Goal: Transaction & Acquisition: Subscribe to service/newsletter

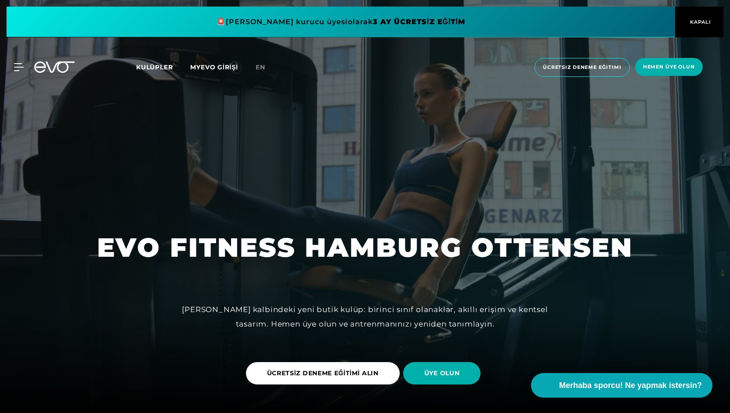
click at [391, 24] on span at bounding box center [341, 22] width 668 height 31
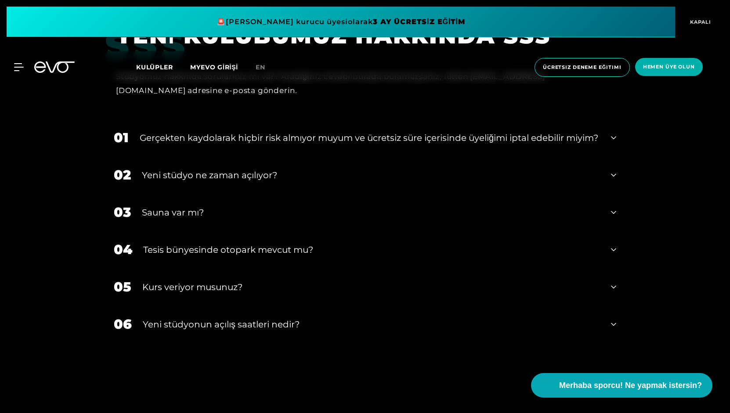
scroll to position [3150, 0]
click at [201, 210] on div "03 Sauna var mı?" at bounding box center [365, 211] width 520 height 37
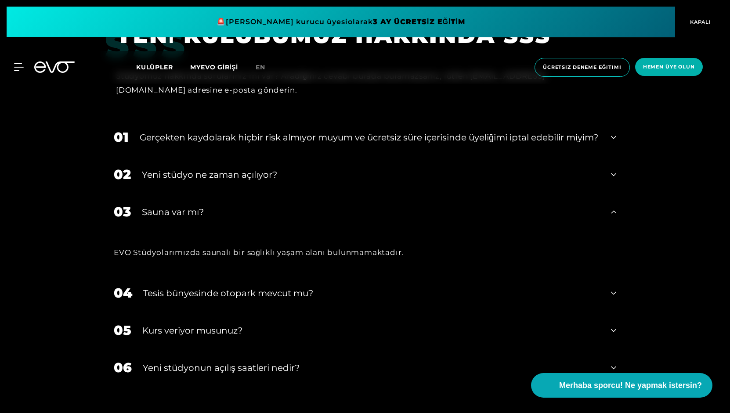
click at [202, 213] on font "Sauna var mı?" at bounding box center [173, 212] width 62 height 11
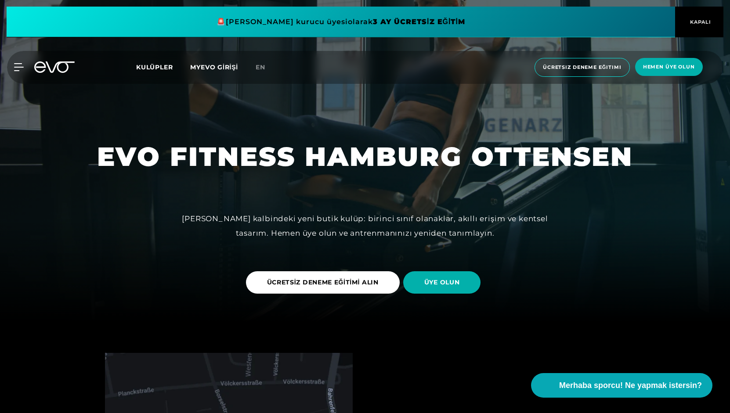
scroll to position [86, 0]
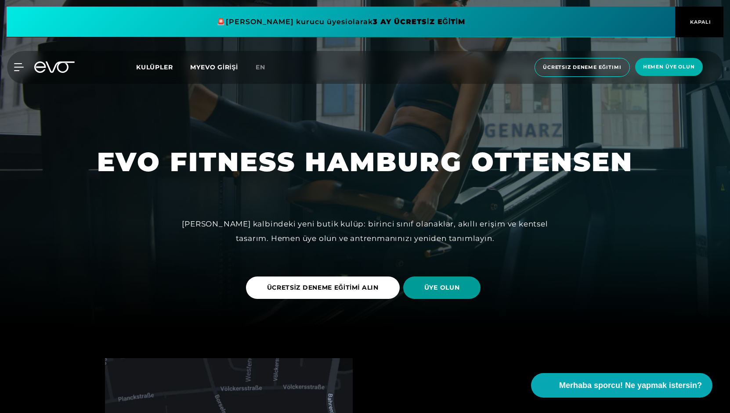
click at [431, 288] on font "ÜYE OLUN" at bounding box center [442, 288] width 36 height 8
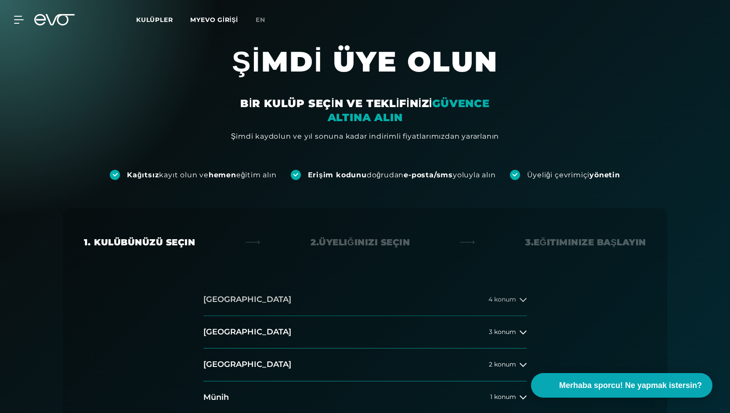
click at [518, 299] on div "4 konum" at bounding box center [507, 299] width 38 height 7
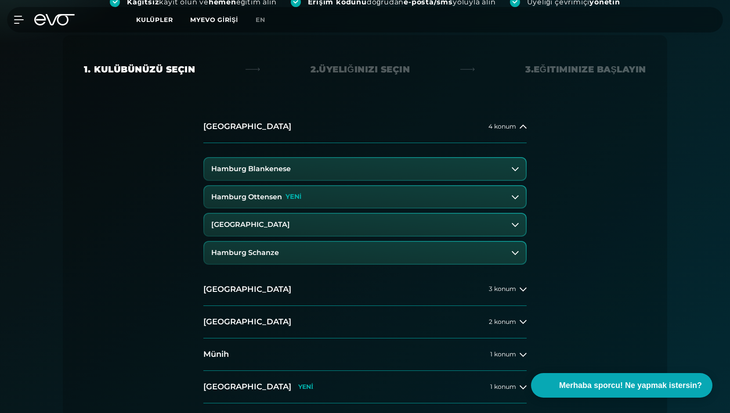
scroll to position [180, 0]
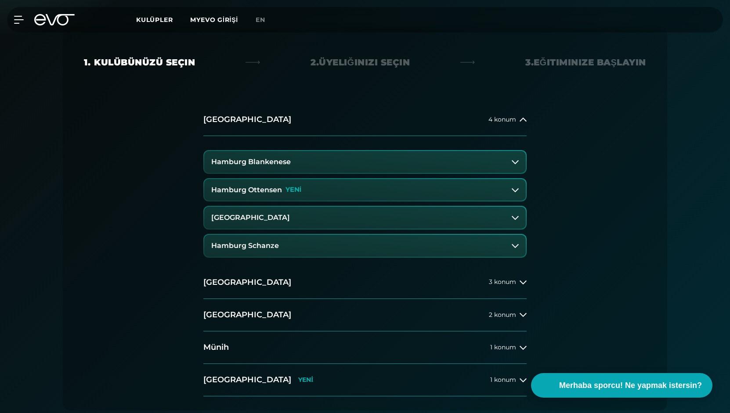
click at [439, 182] on button "Hamburg Ottensen YENİ" at bounding box center [364, 190] width 321 height 22
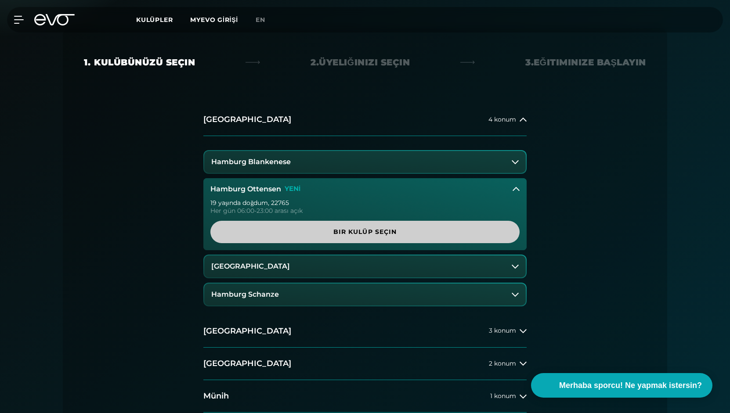
click at [382, 235] on font "Bir kulüp seçin" at bounding box center [365, 232] width 64 height 8
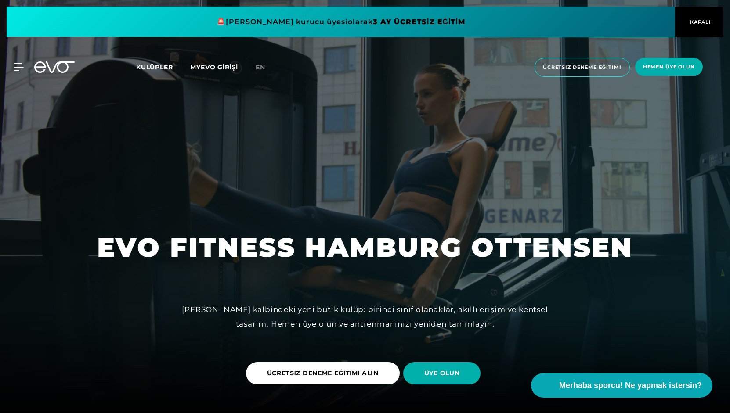
click at [272, 18] on span at bounding box center [341, 22] width 668 height 31
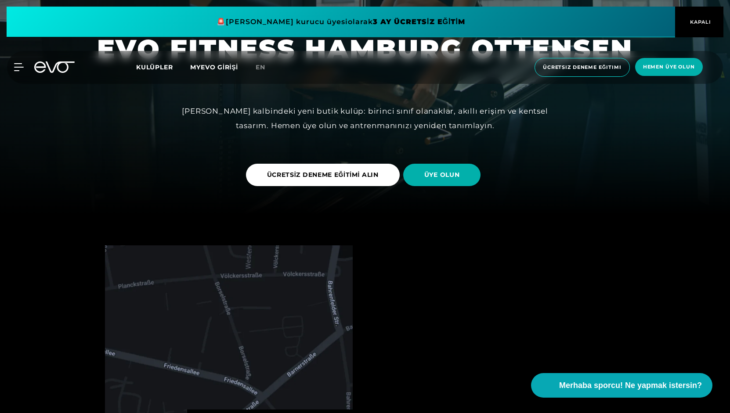
scroll to position [201, 0]
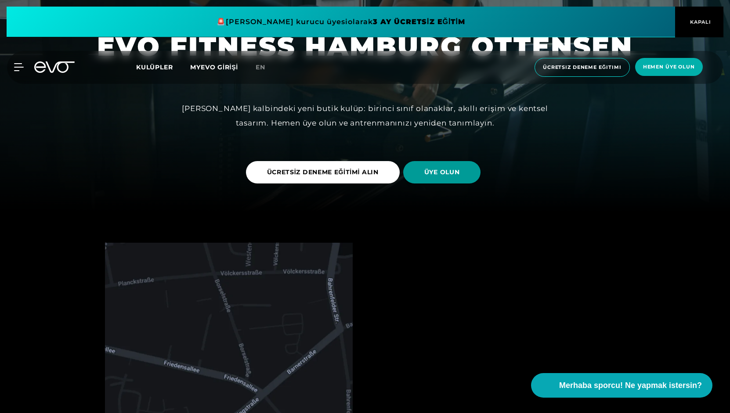
click at [441, 161] on span "ÜYE OLUN" at bounding box center [442, 172] width 78 height 22
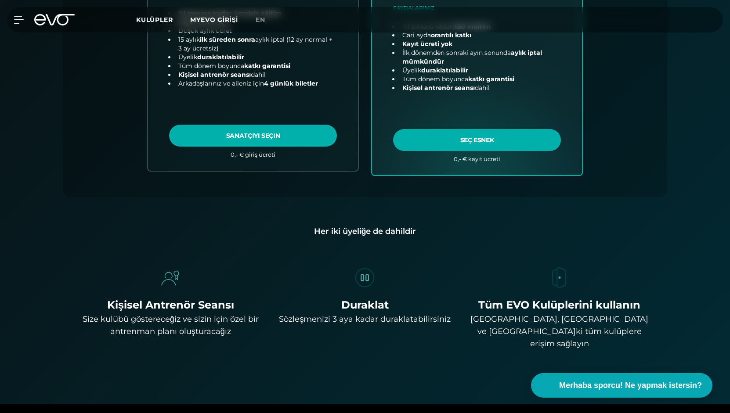
scroll to position [497, 0]
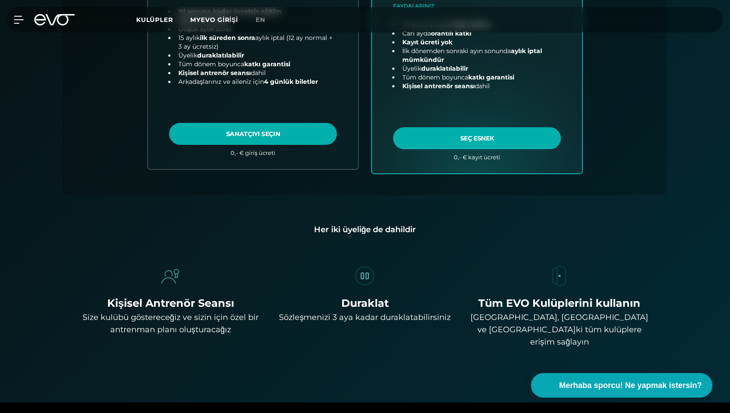
drag, startPoint x: 441, startPoint y: 161, endPoint x: 428, endPoint y: 238, distance: 78.3
click at [428, 238] on div "Kişisel Antrenör Seansı Size kulübü göstereceğiz ve sizin için özel bir antrenm…" at bounding box center [365, 292] width 576 height 112
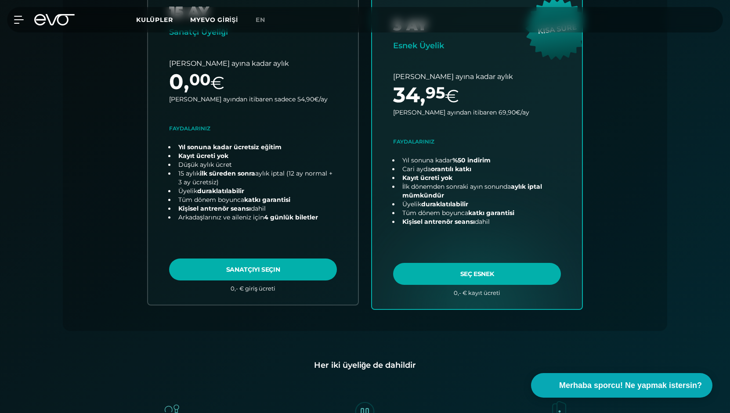
scroll to position [335, 0]
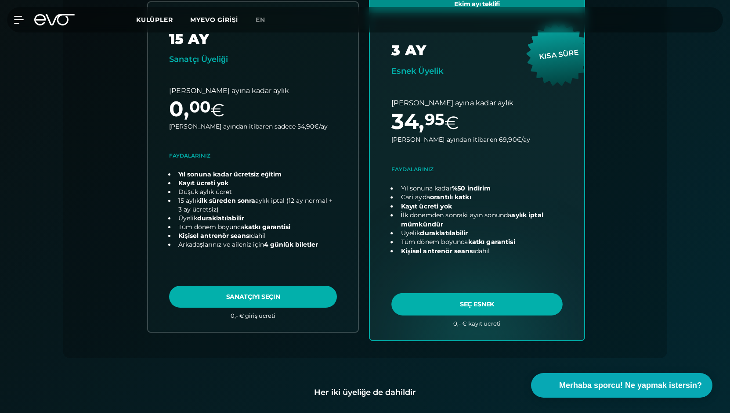
click at [494, 259] on link "plan seç" at bounding box center [477, 166] width 214 height 345
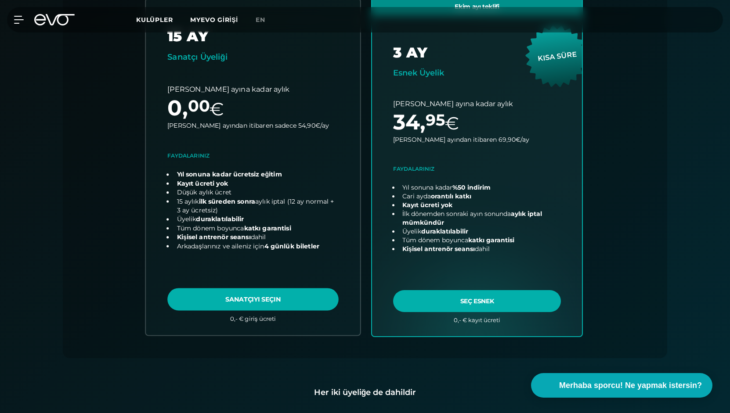
scroll to position [0, 0]
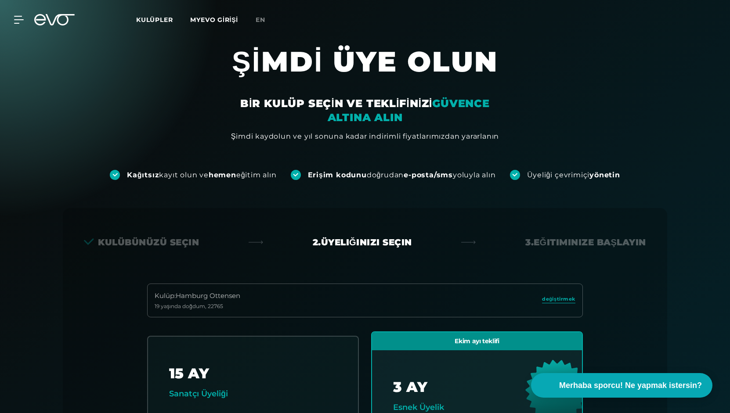
click at [151, 20] on font "Kulüpler" at bounding box center [154, 20] width 36 height 8
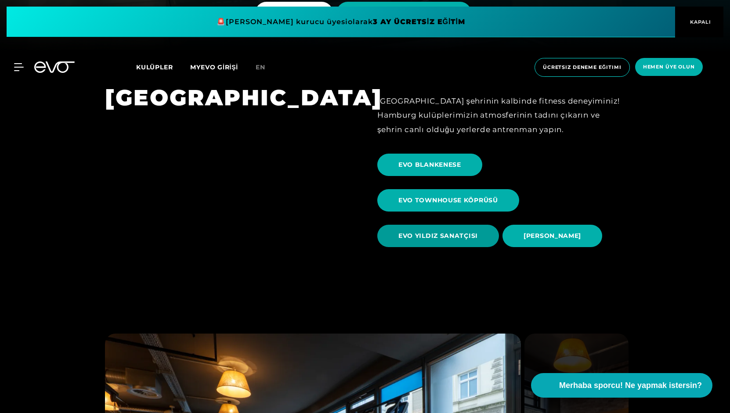
scroll to position [360, 0]
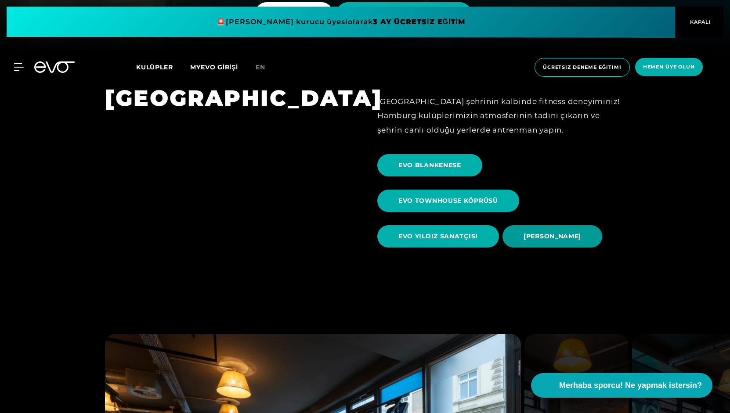
click at [535, 242] on span "EVO OTTENSEN" at bounding box center [552, 236] width 100 height 22
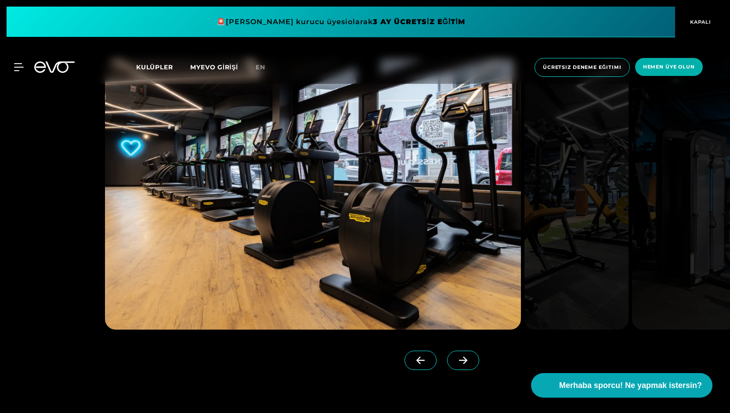
scroll to position [866, 0]
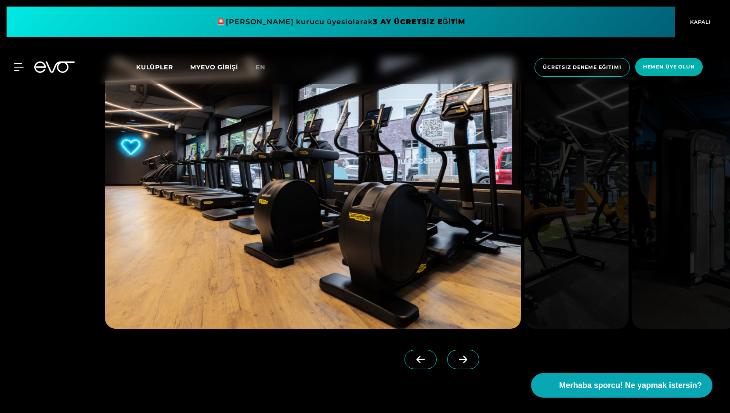
click at [455, 360] on icon at bounding box center [462, 360] width 15 height 8
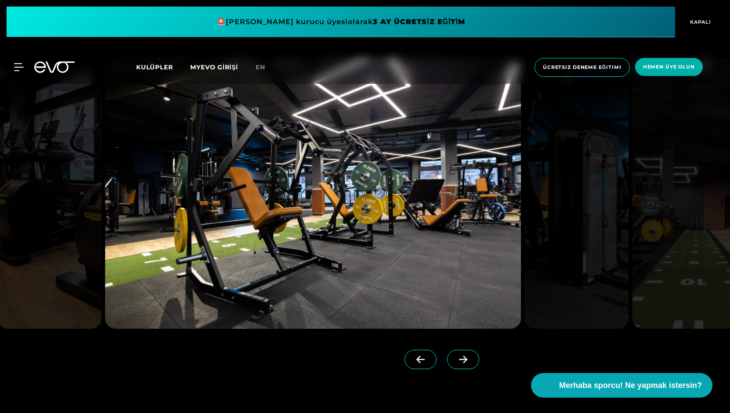
click at [455, 360] on icon at bounding box center [462, 360] width 15 height 8
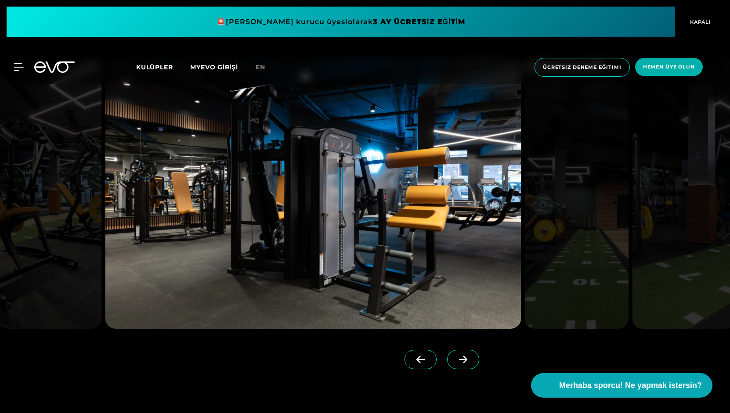
click at [455, 360] on icon at bounding box center [462, 360] width 15 height 8
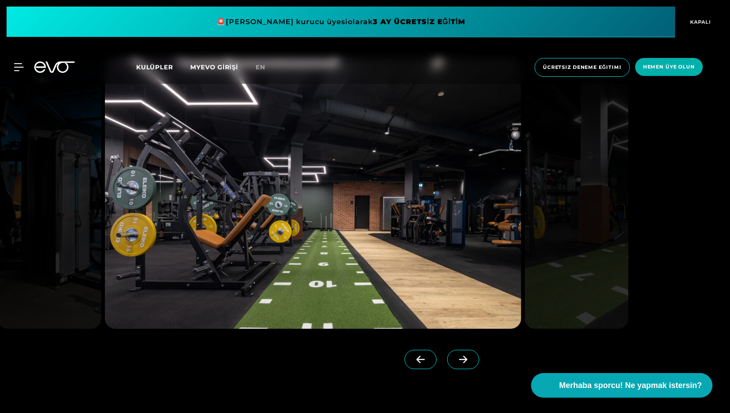
click at [455, 360] on icon at bounding box center [462, 360] width 15 height 8
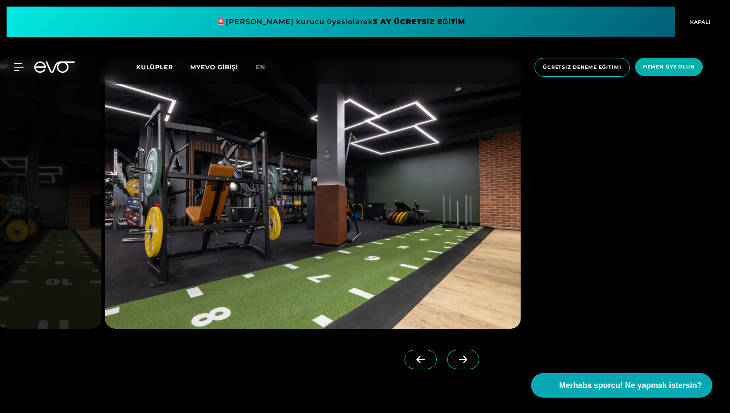
click at [455, 360] on icon at bounding box center [462, 360] width 15 height 8
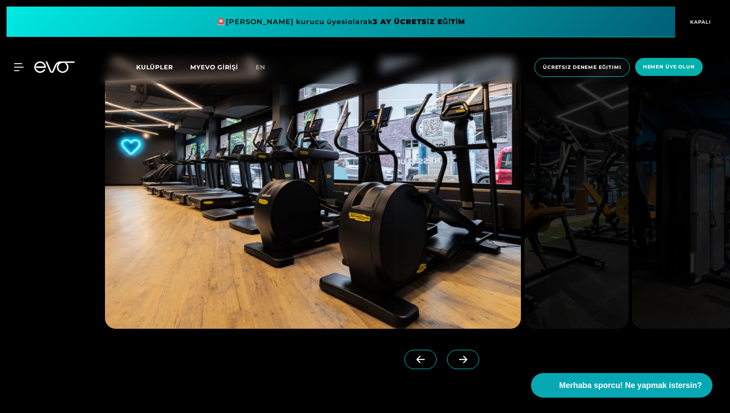
click at [455, 360] on icon at bounding box center [462, 360] width 15 height 8
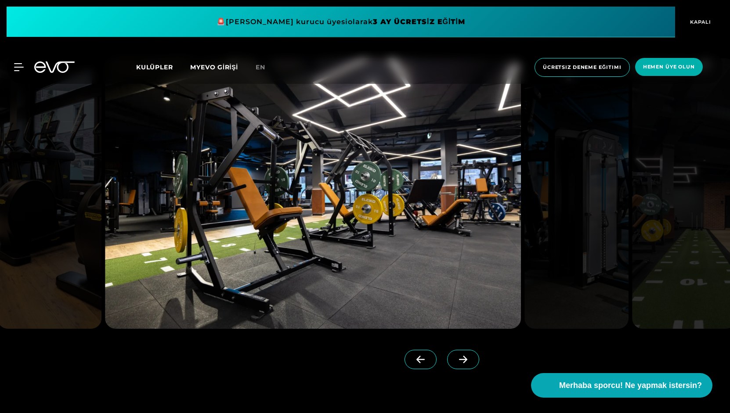
click at [455, 360] on icon at bounding box center [462, 360] width 15 height 8
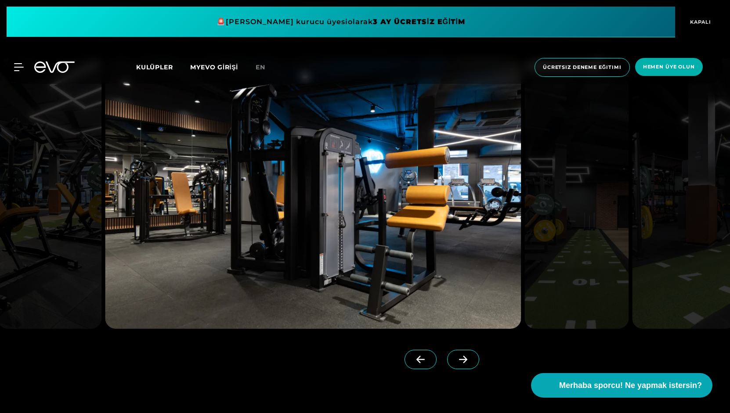
click at [455, 360] on icon at bounding box center [462, 360] width 15 height 8
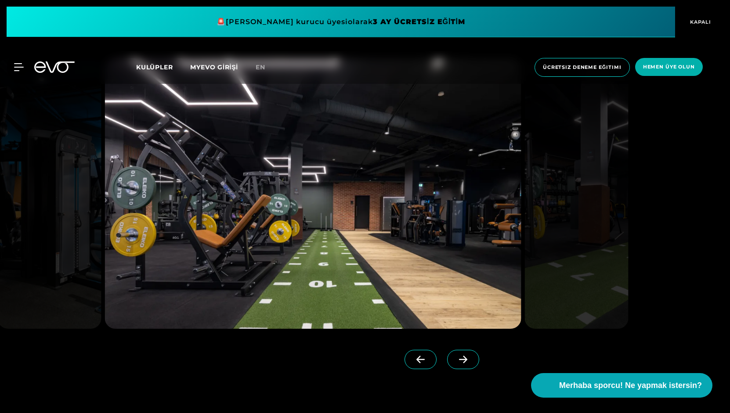
click at [11, 72] on div "MyEVO Girişi EVO Hakkında Üyelikler Deneme eğitimi GÜNLÜK GEÇİŞ EVO Stüdyoları …" at bounding box center [365, 67] width 726 height 33
click at [13, 71] on div "MyEVO Girişi EVO Hakkında Üyelikler Deneme eğitimi GÜNLÜK GEÇİŞ EVO Stüdyoları …" at bounding box center [365, 67] width 726 height 33
click at [18, 66] on icon at bounding box center [20, 67] width 13 height 8
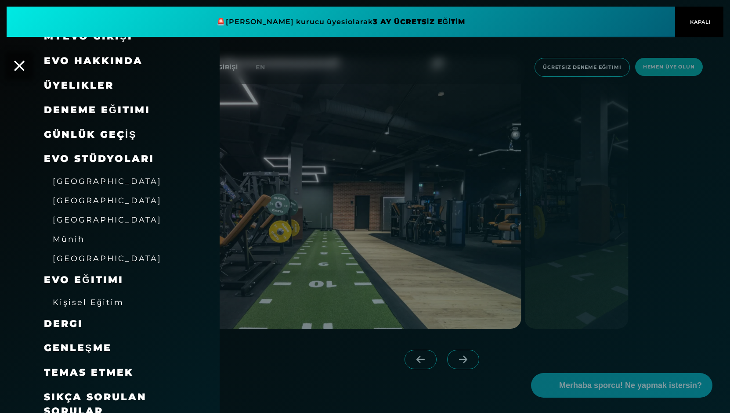
scroll to position [30, 0]
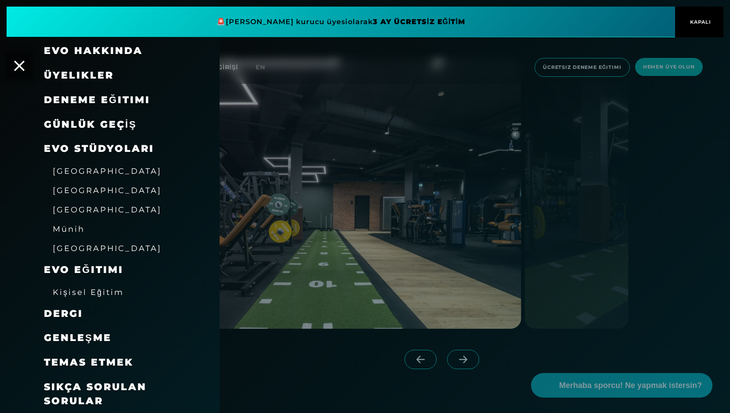
click at [86, 209] on font "[GEOGRAPHIC_DATA]" at bounding box center [107, 209] width 109 height 9
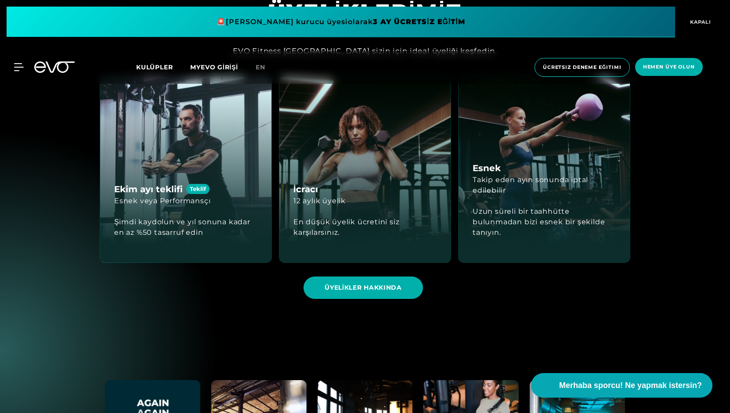
scroll to position [2608, 0]
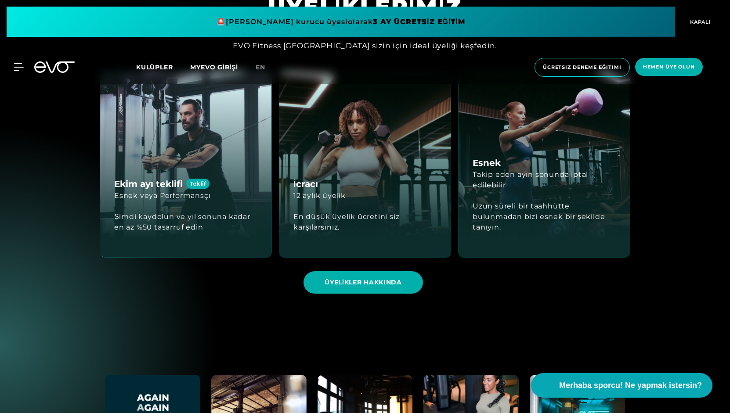
click at [504, 198] on div "Uzun süreli bir taahhütte bulunmadan bizi esnek bir şekilde tanıyın." at bounding box center [543, 217] width 143 height 53
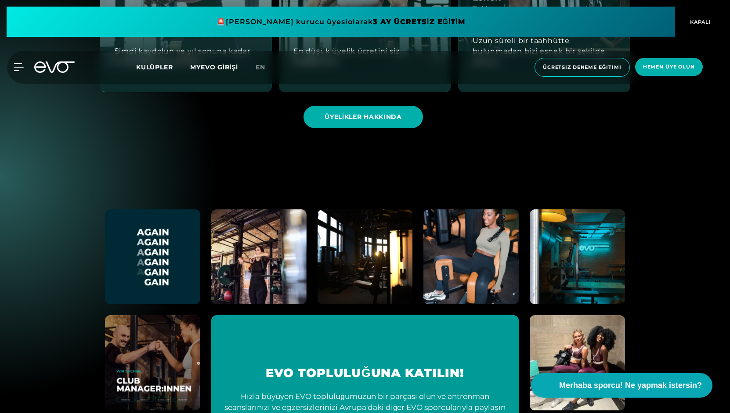
scroll to position [2775, 0]
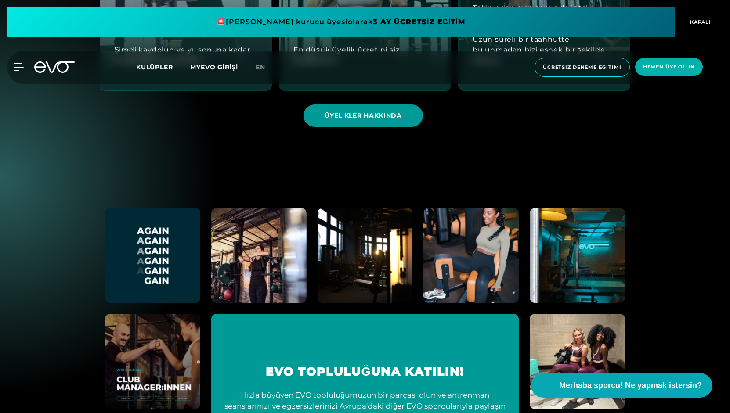
click at [350, 115] on font "ÜYELİKLER HAKKINDA" at bounding box center [362, 116] width 77 height 8
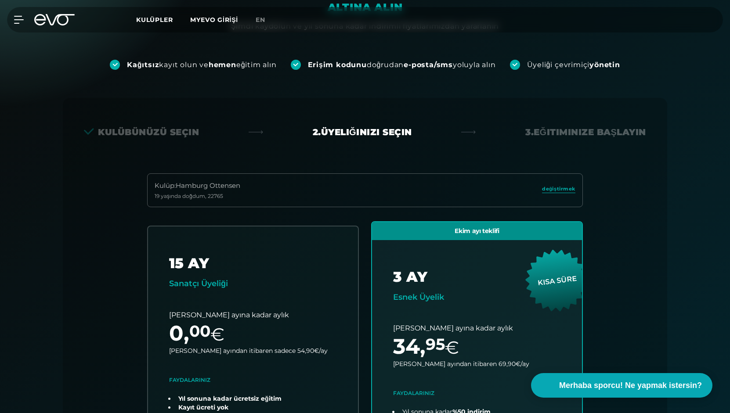
scroll to position [108, 0]
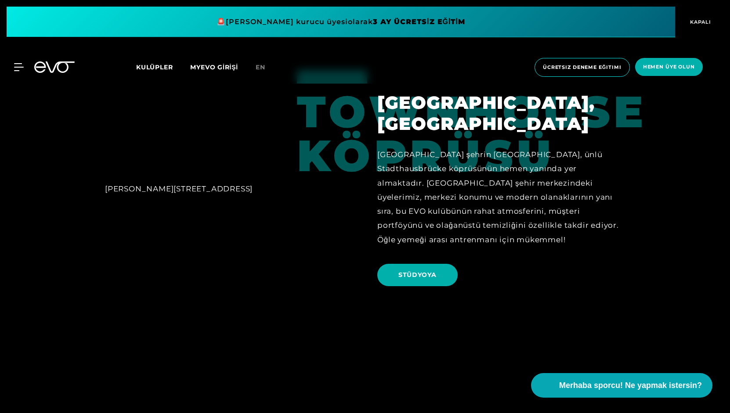
scroll to position [442, 0]
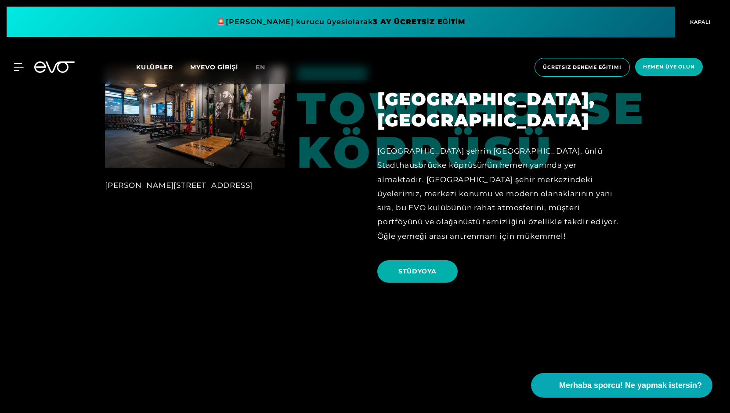
click at [491, 203] on font "[GEOGRAPHIC_DATA] şehrin [GEOGRAPHIC_DATA], ünlü Stadthausbrücke köprüsünün hem…" at bounding box center [497, 194] width 241 height 94
click at [12, 68] on div at bounding box center [13, 67] width 26 height 8
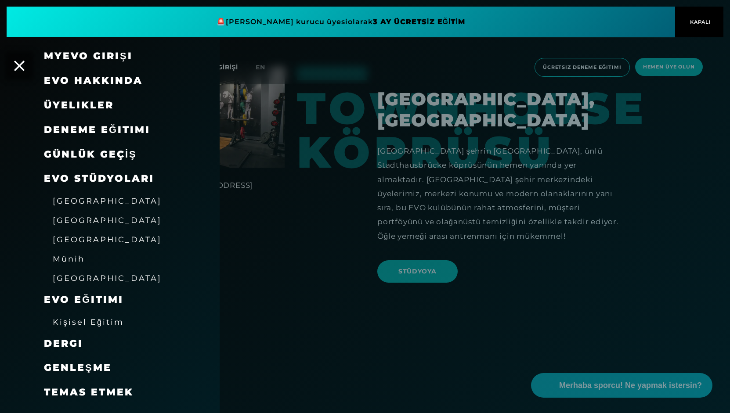
click at [256, 237] on div at bounding box center [365, 206] width 730 height 413
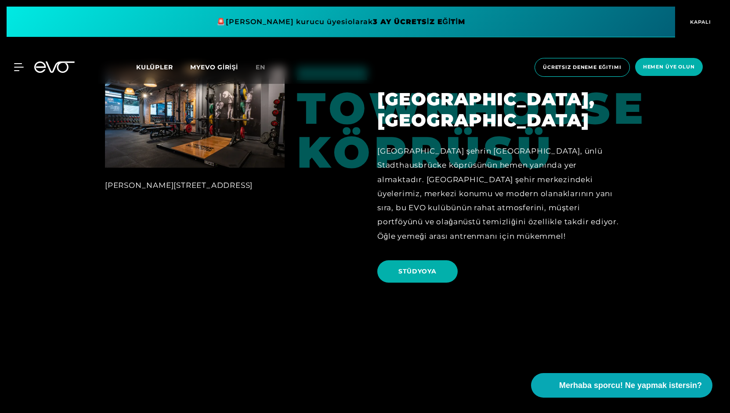
click at [256, 237] on div "[PERSON_NAME][STREET_ADDRESS]" at bounding box center [195, 178] width 204 height 223
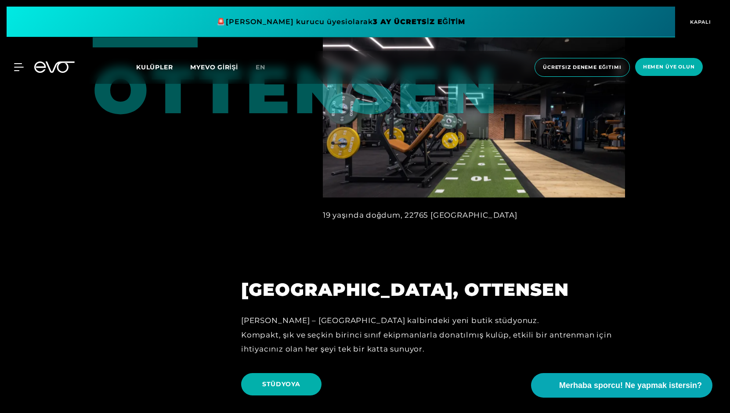
scroll to position [2088, 0]
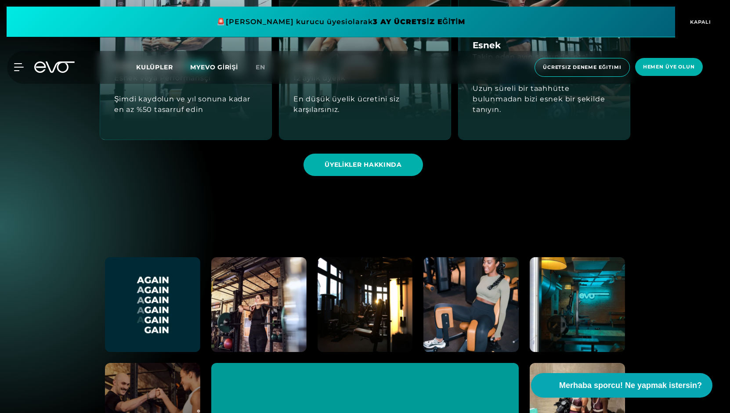
click at [388, 151] on link "ÜYELİKLER HAKKINDA" at bounding box center [364, 165] width 123 height 36
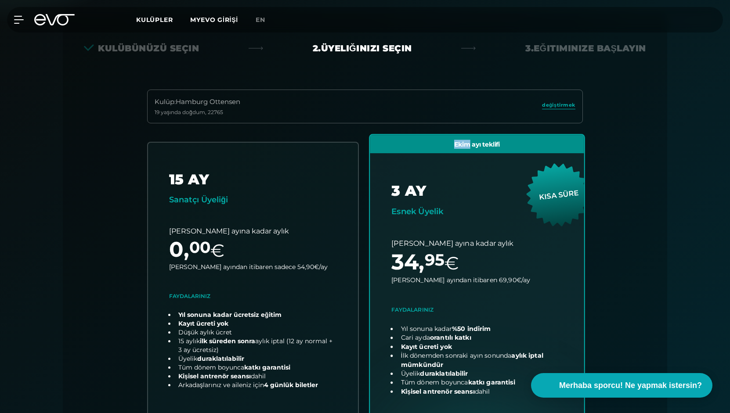
click at [388, 155] on div "15 AY Sanatçı Üyeliği [PERSON_NAME] ayına kadar aylık 0 , 00 € [PERSON_NAME] ay…" at bounding box center [365, 318] width 450 height 362
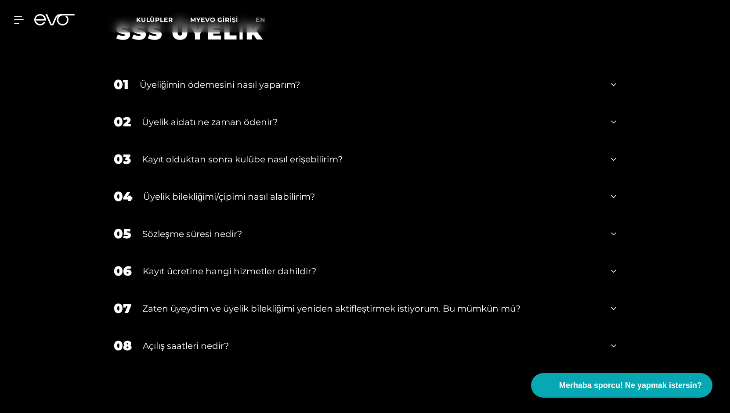
scroll to position [1581, 0]
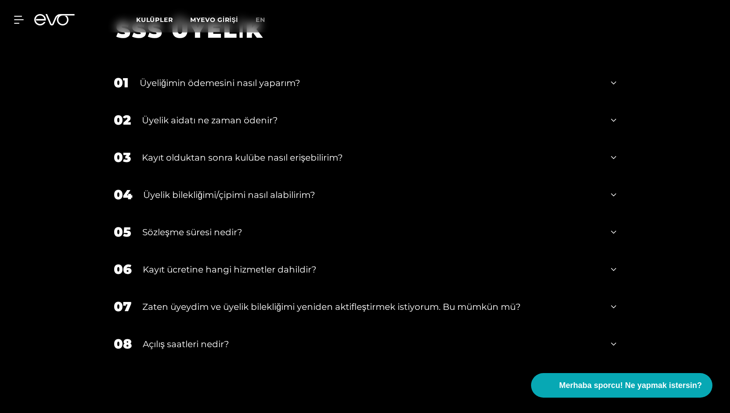
click at [281, 117] on div "02 Üyelik aidatı ne zaman ödenir?" at bounding box center [365, 119] width 520 height 37
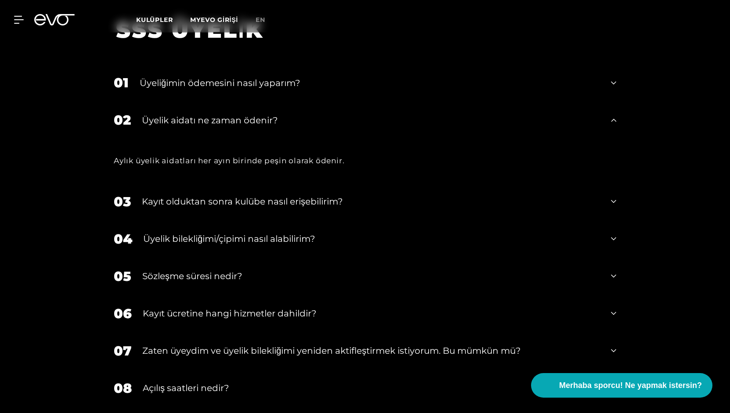
click at [270, 78] on font "Üyeliğimin ödemesini nasıl yaparım?" at bounding box center [220, 83] width 160 height 11
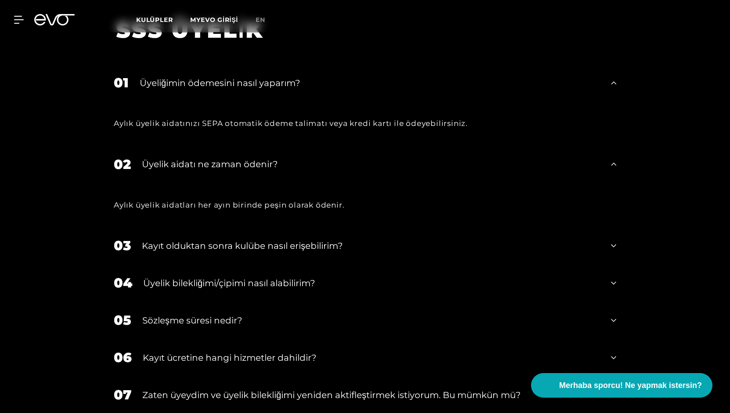
click at [270, 78] on font "Üyeliğimin ödemesini nasıl yaparım?" at bounding box center [220, 83] width 160 height 11
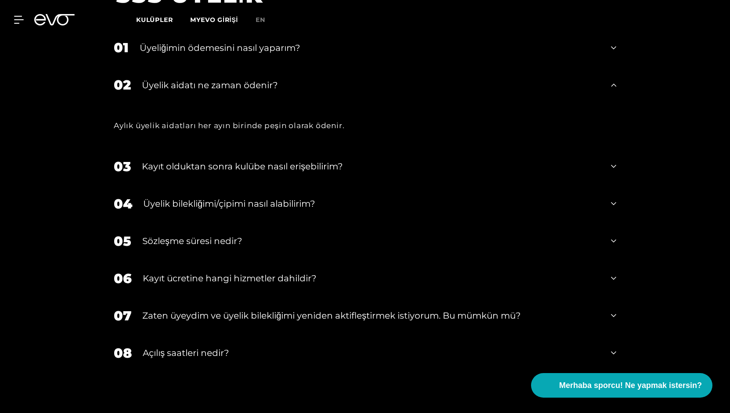
scroll to position [1623, 0]
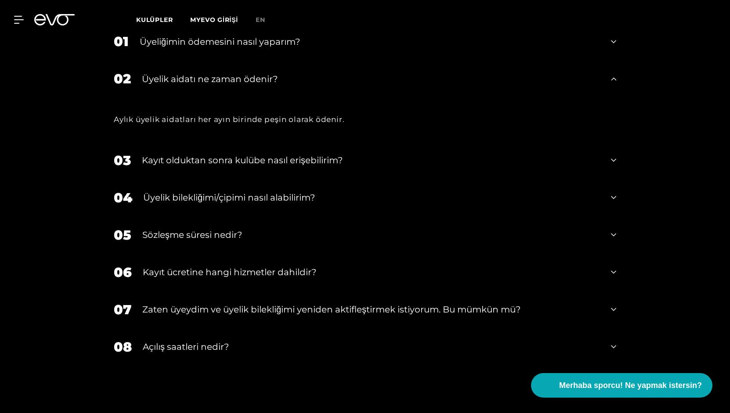
click at [282, 156] on div "03 Kayıt olduktan sonra kulübe nasıl erişebilirim?" at bounding box center [365, 160] width 520 height 37
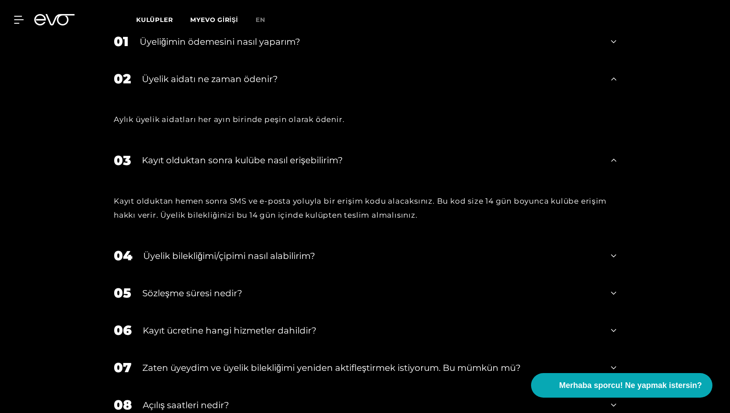
click at [307, 251] on font "Üyelik bilekliğimi/çipimi nasıl alabilirim?" at bounding box center [229, 256] width 172 height 11
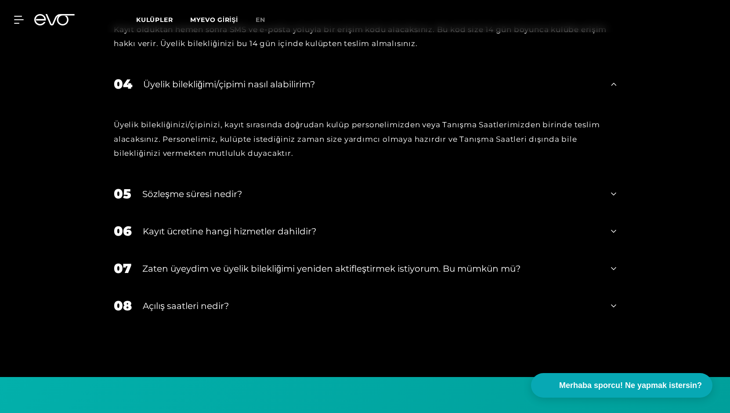
scroll to position [1795, 0]
click at [259, 187] on div "Sözleşme süresi nedir?" at bounding box center [370, 193] width 457 height 13
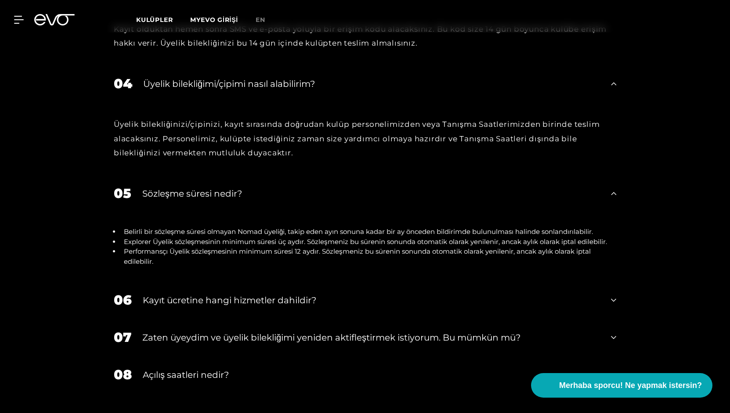
click at [266, 295] on font "Kayıt ücretine hangi hizmetler dahildir?" at bounding box center [229, 300] width 173 height 11
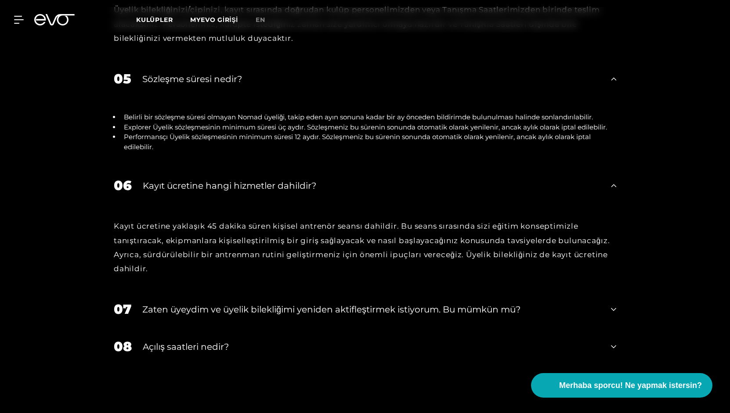
scroll to position [1912, 0]
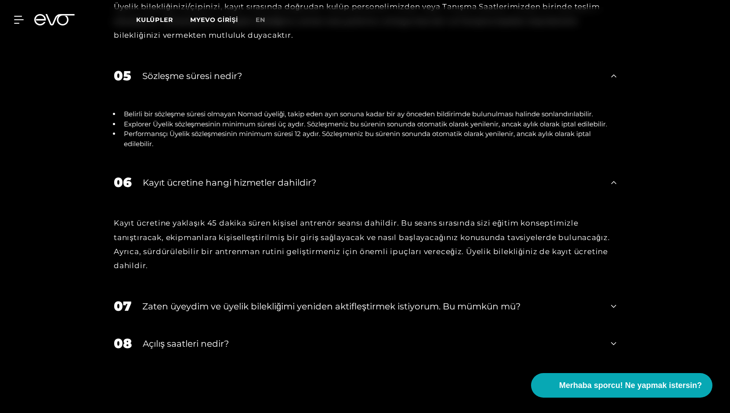
click at [272, 301] on font "Zaten üyeydim ve üyelik bilekliğimi yeniden aktifleştirmek istiyorum. Bu mümkün…" at bounding box center [331, 306] width 378 height 11
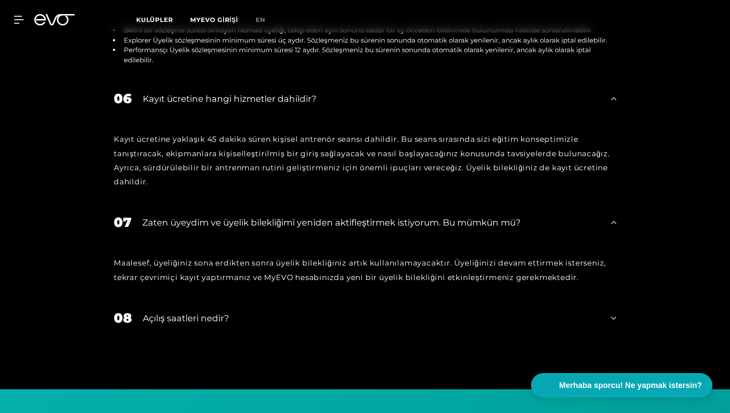
scroll to position [1998, 0]
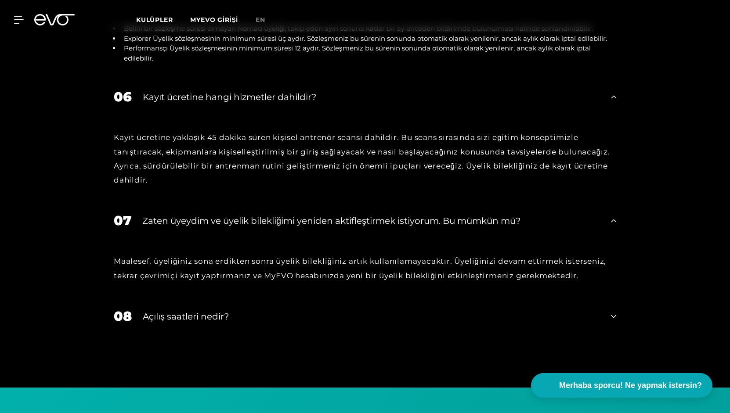
click at [272, 310] on div "Açılış saatleri nedir?" at bounding box center [371, 316] width 457 height 13
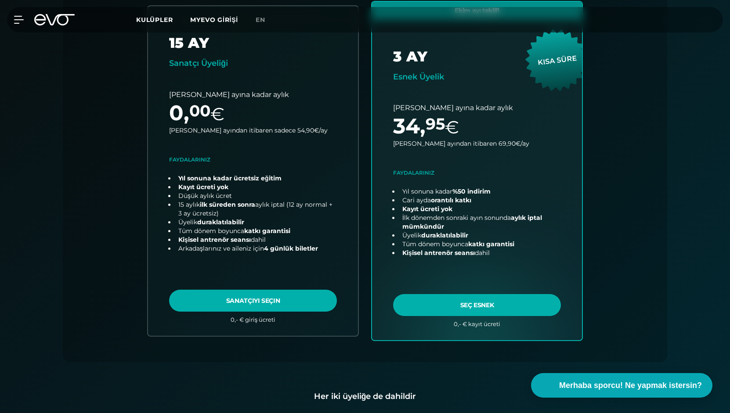
scroll to position [333, 0]
